Goal: Task Accomplishment & Management: Use online tool/utility

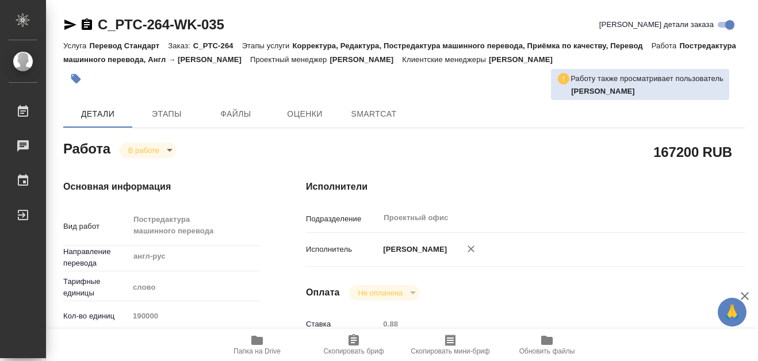
type textarea "x"
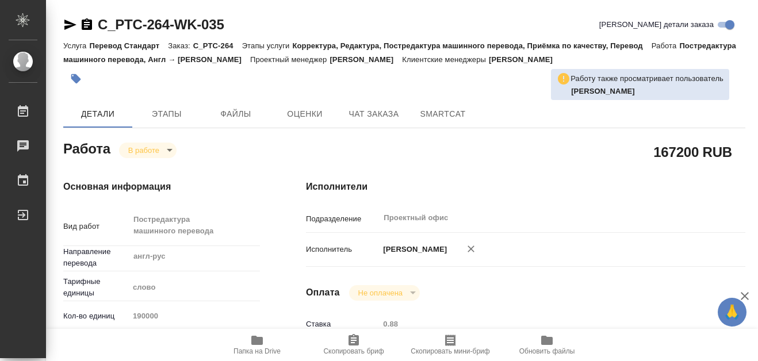
type textarea "x"
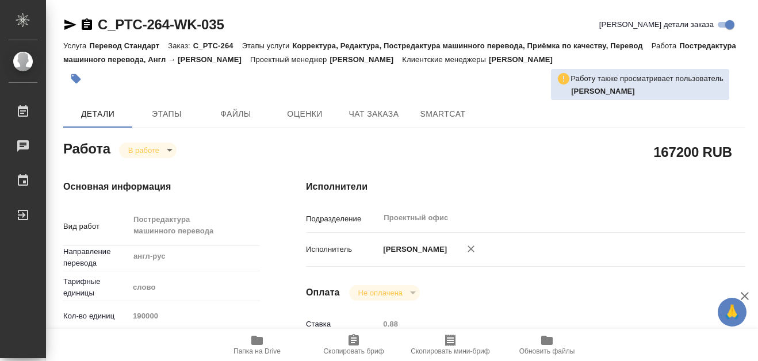
type textarea "x"
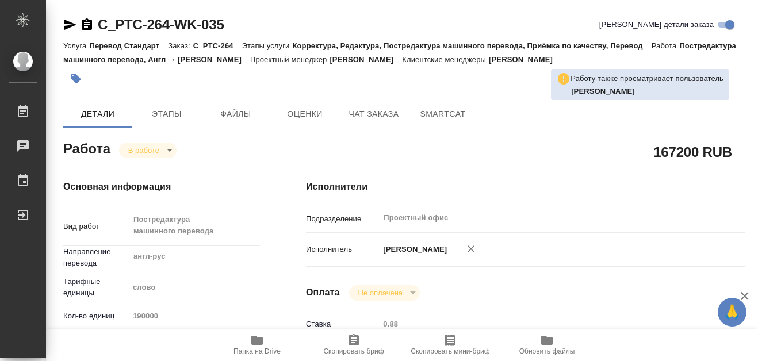
type textarea "x"
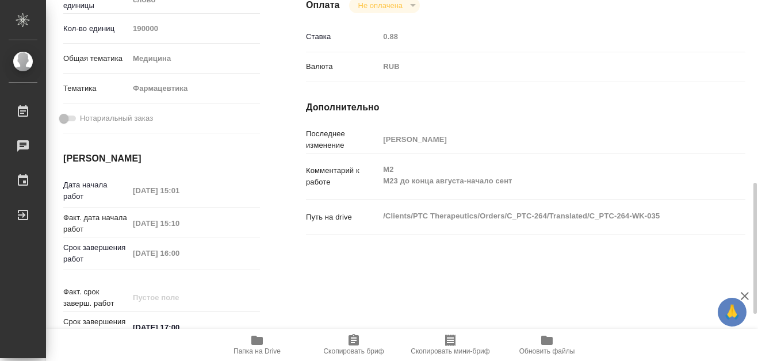
scroll to position [345, 0]
